Goal: Information Seeking & Learning: Learn about a topic

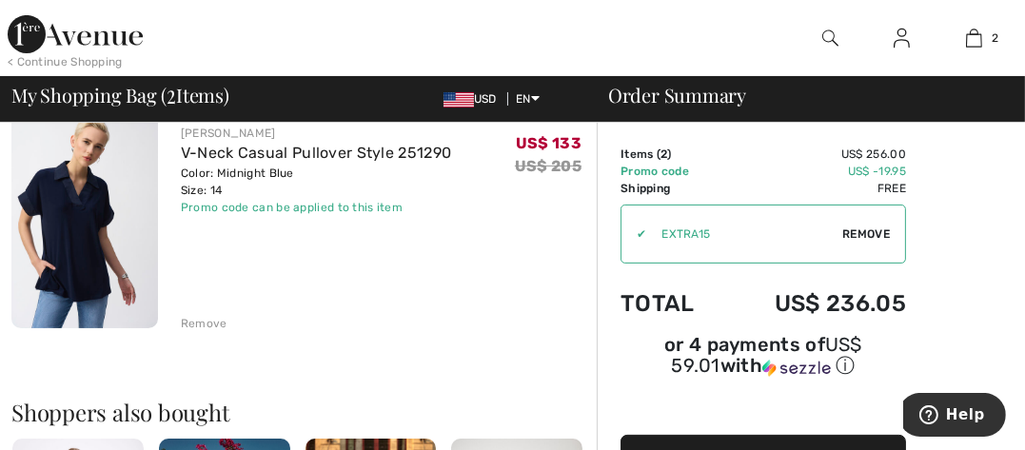
scroll to position [392, 0]
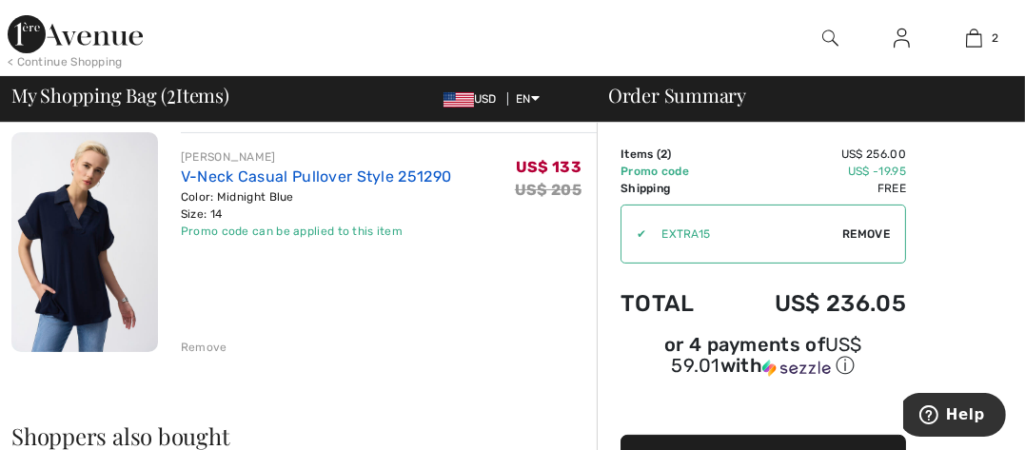
click at [233, 184] on link "V-Neck Casual Pullover Style 251290" at bounding box center [316, 176] width 271 height 18
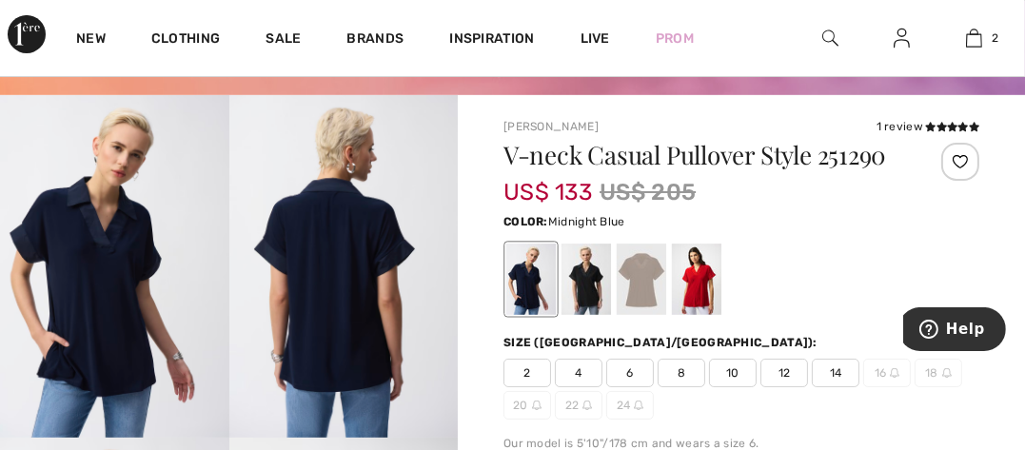
scroll to position [99, 0]
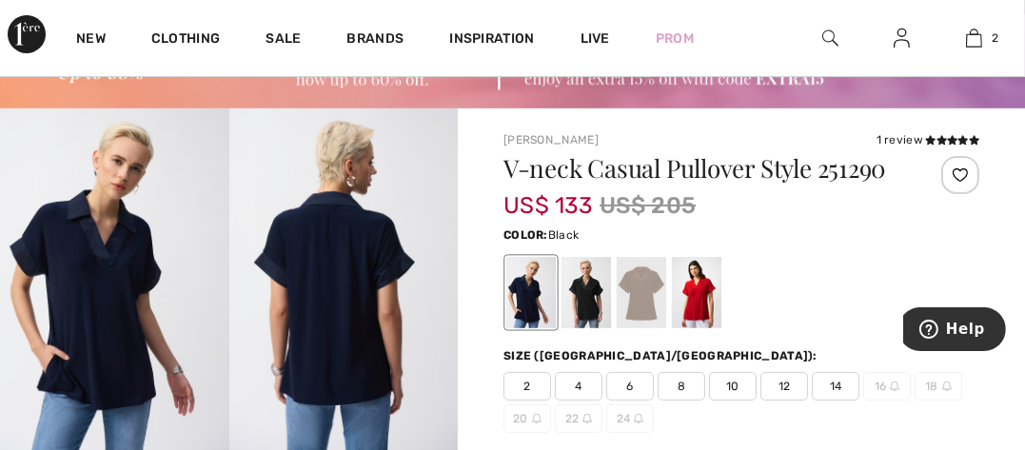
click at [582, 293] on div at bounding box center [585, 292] width 49 height 71
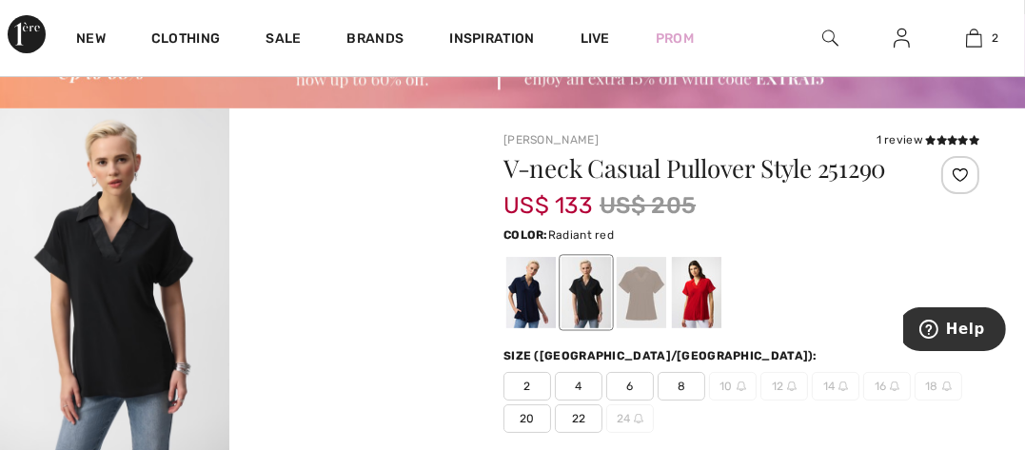
click at [702, 293] on div at bounding box center [696, 292] width 49 height 71
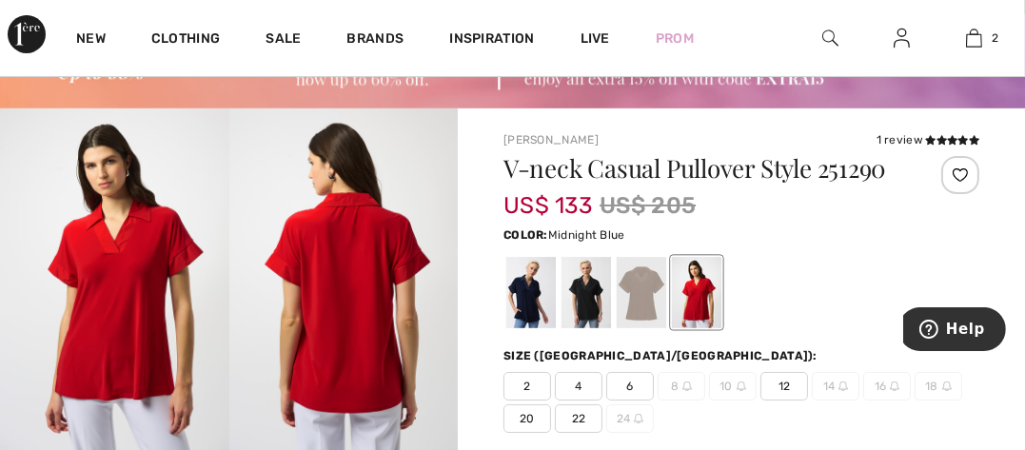
drag, startPoint x: 512, startPoint y: 290, endPoint x: 521, endPoint y: 285, distance: 10.6
click at [521, 285] on div at bounding box center [530, 292] width 49 height 71
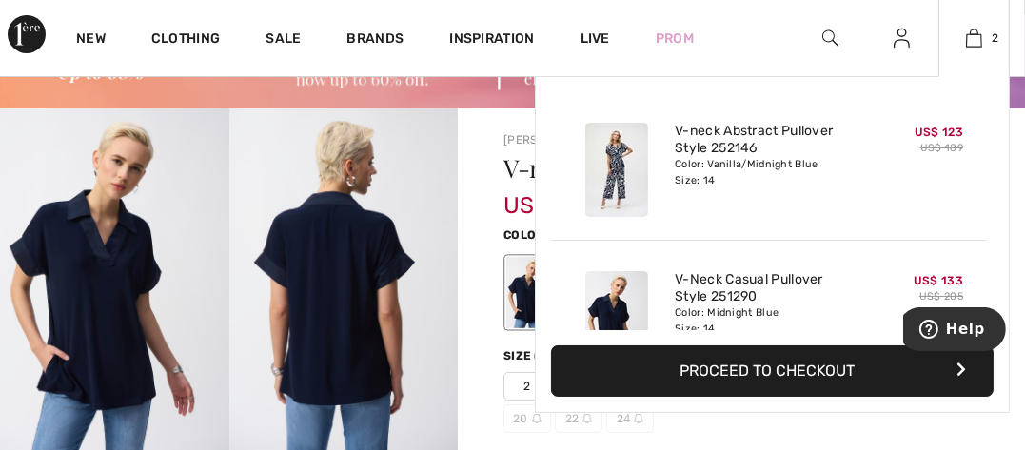
click at [618, 155] on img at bounding box center [616, 170] width 63 height 94
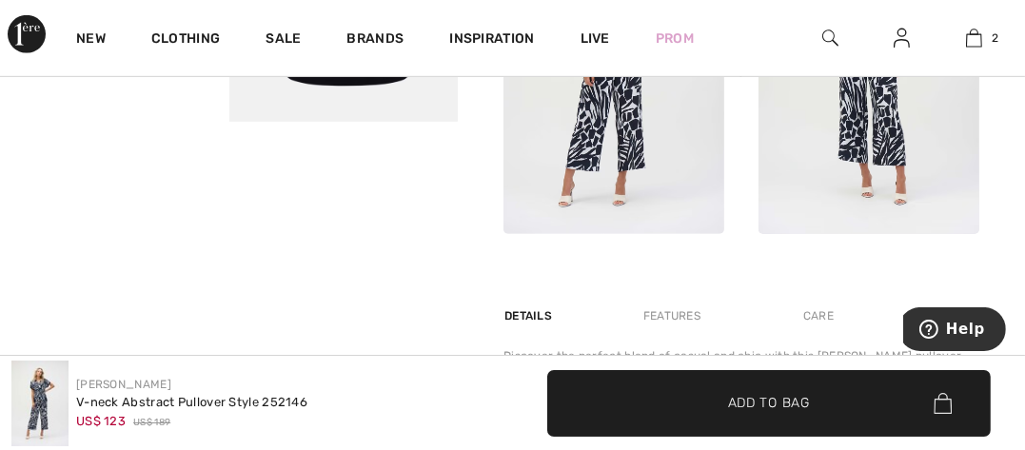
scroll to position [934, 0]
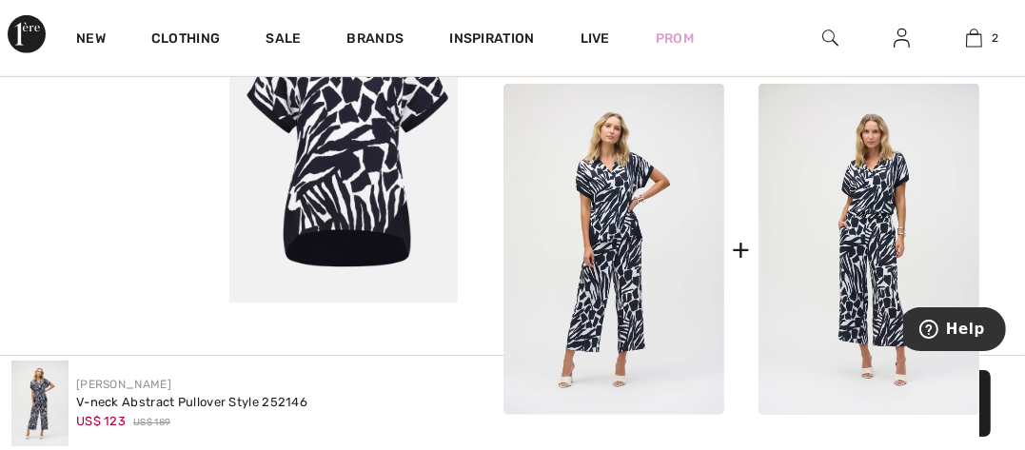
click at [146, 73] on video "Your browser does not support the video tag." at bounding box center [114, 16] width 229 height 114
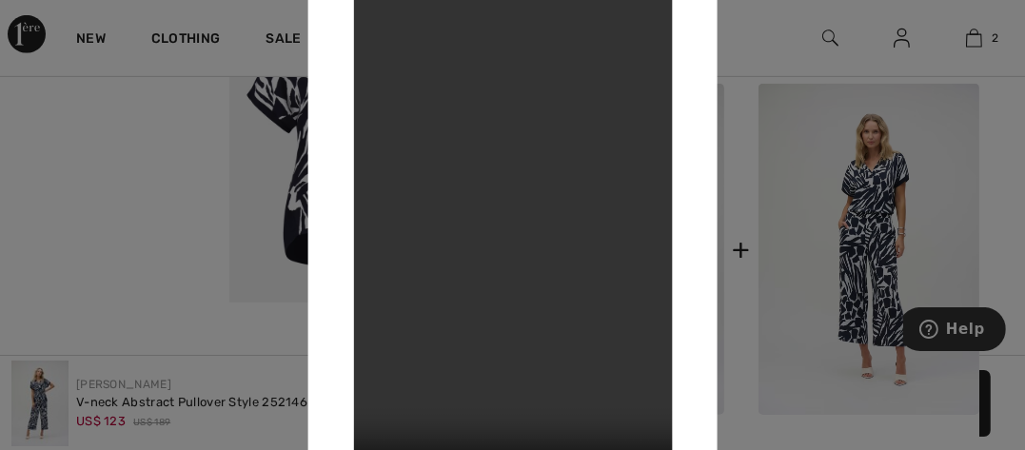
click at [41, 387] on div at bounding box center [512, 225] width 1025 height 450
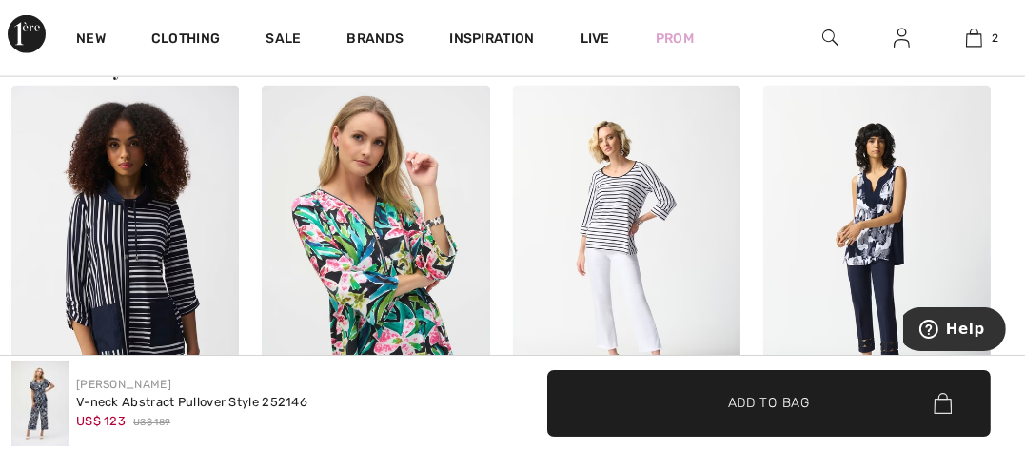
scroll to position [2422, 0]
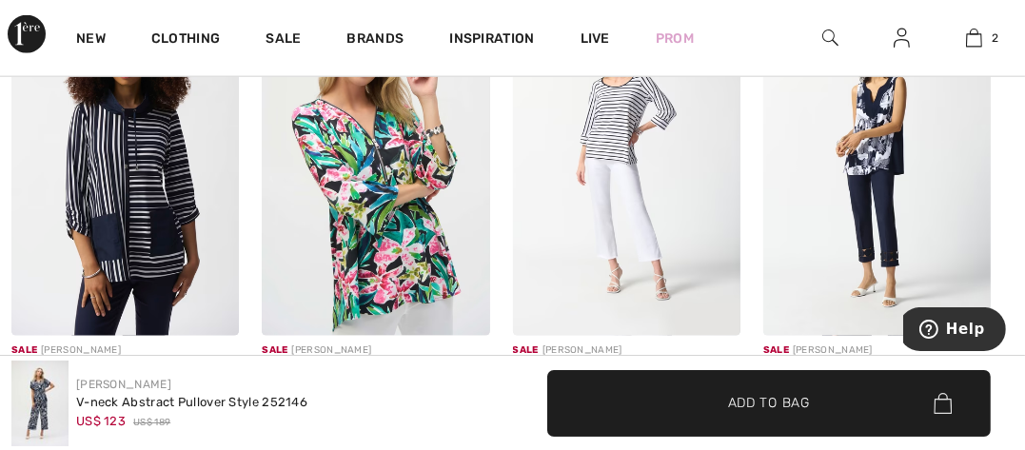
click at [176, 209] on img at bounding box center [124, 166] width 227 height 342
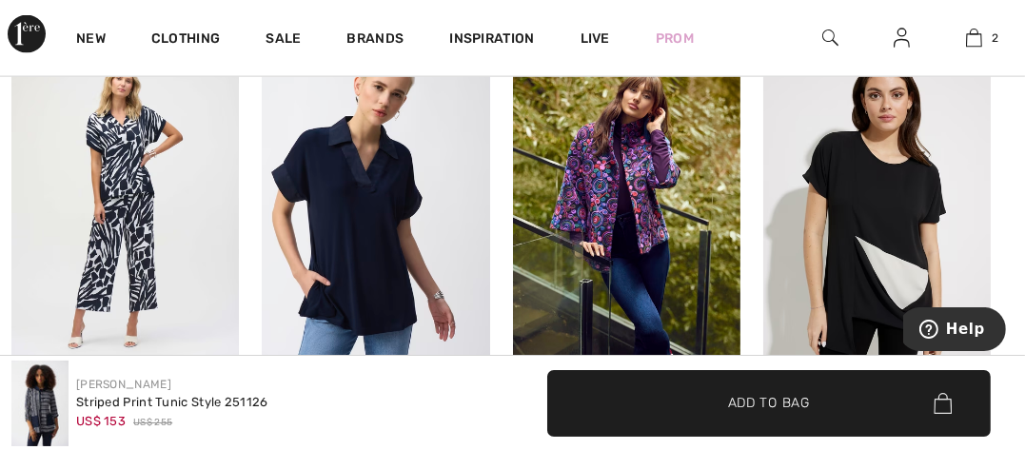
scroll to position [2825, 0]
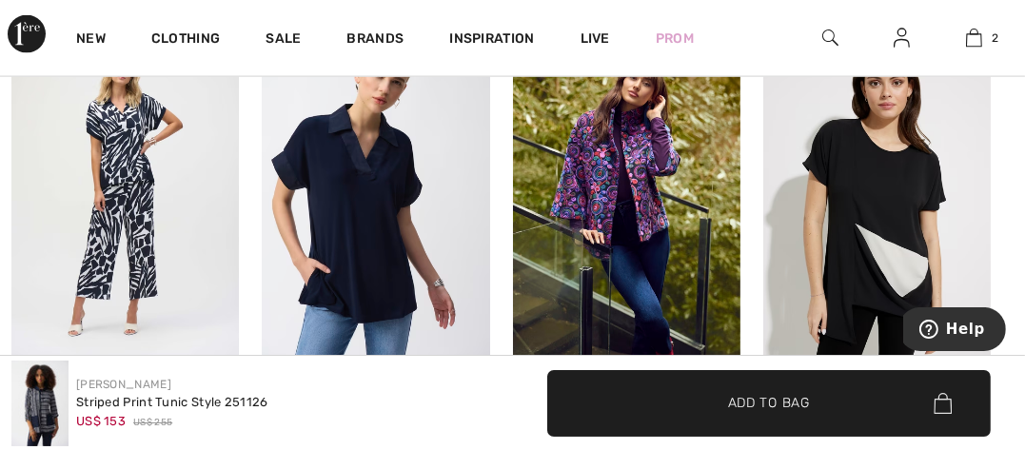
click at [108, 152] on img at bounding box center [124, 194] width 227 height 342
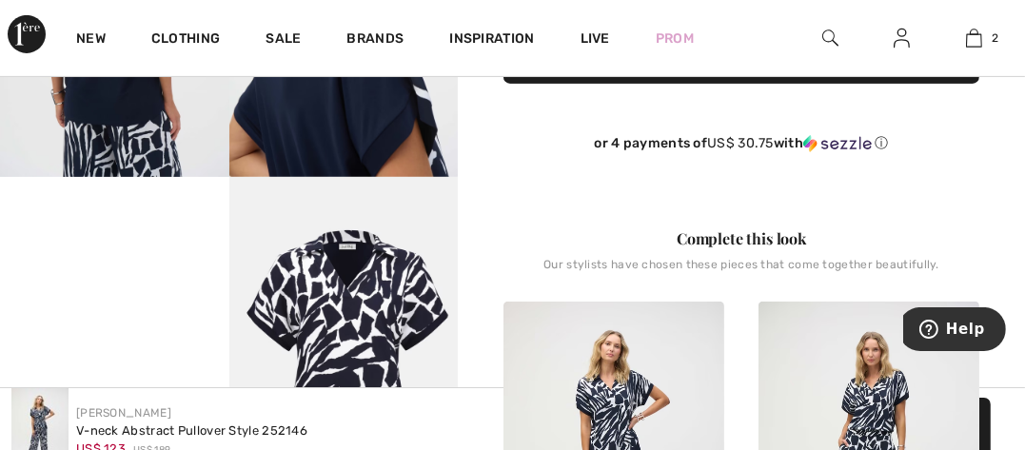
scroll to position [861, 0]
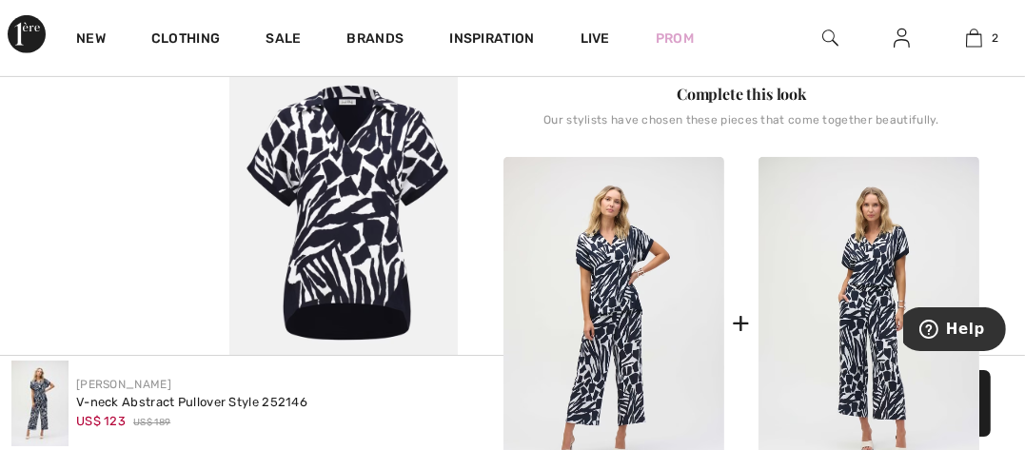
click at [121, 147] on video "Your browser does not support the video tag." at bounding box center [114, 89] width 229 height 114
